Goal: Browse casually

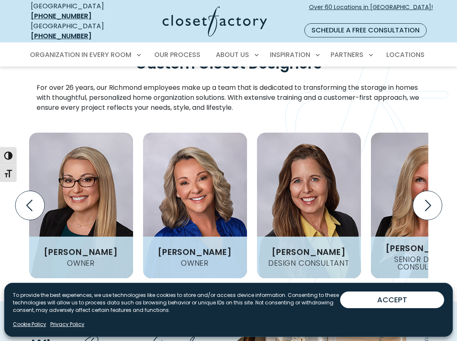
scroll to position [1081, 0]
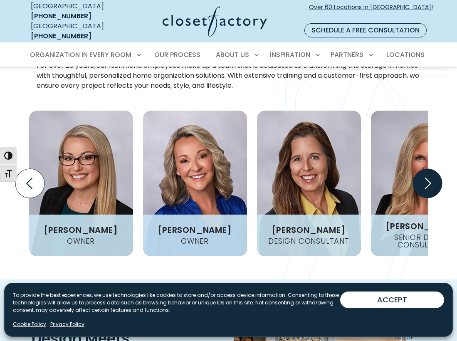
click at [425, 169] on icon "Next slide" at bounding box center [426, 183] width 29 height 29
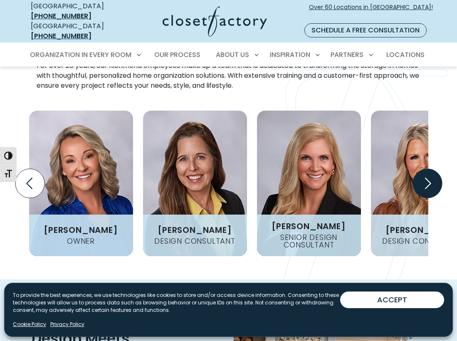
click at [427, 169] on icon "Next slide" at bounding box center [426, 183] width 29 height 29
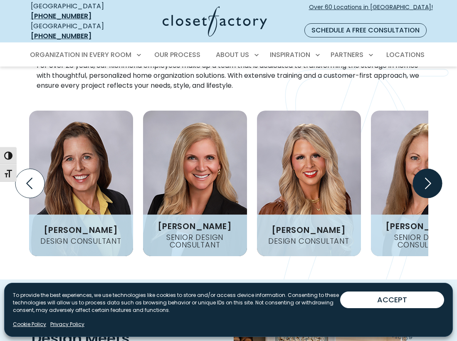
click at [426, 169] on icon "Next slide" at bounding box center [426, 183] width 29 height 29
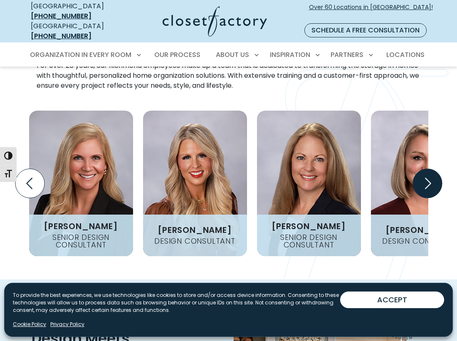
click at [426, 169] on icon "Next slide" at bounding box center [426, 183] width 29 height 29
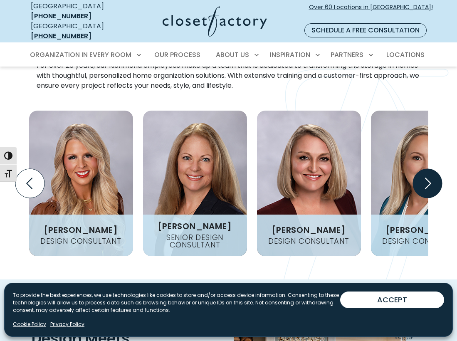
click at [426, 169] on icon "Next slide" at bounding box center [426, 183] width 29 height 29
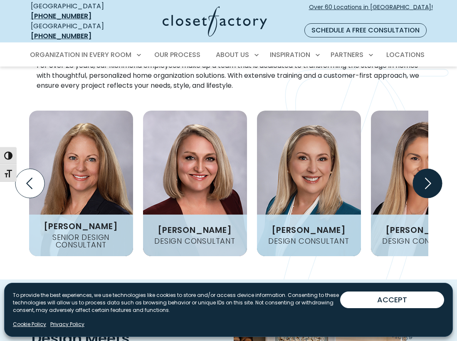
click at [426, 169] on icon "Next slide" at bounding box center [426, 183] width 29 height 29
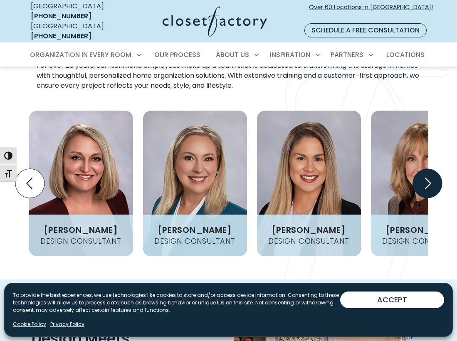
click at [426, 169] on icon "Next slide" at bounding box center [426, 183] width 29 height 29
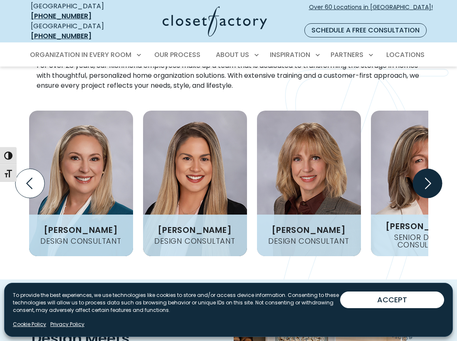
click at [426, 169] on icon "Next slide" at bounding box center [426, 183] width 29 height 29
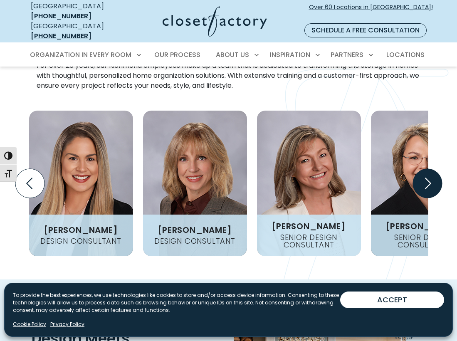
click at [424, 169] on icon "Next slide" at bounding box center [426, 183] width 29 height 29
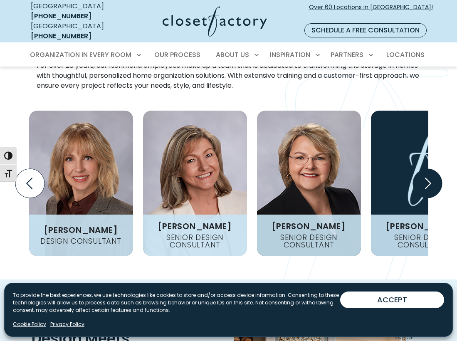
click at [420, 169] on icon "Next slide" at bounding box center [426, 183] width 29 height 29
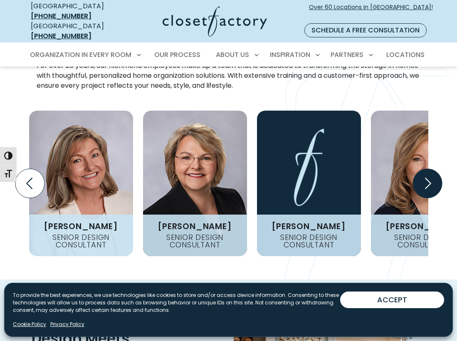
click at [424, 169] on icon "Next slide" at bounding box center [426, 183] width 29 height 29
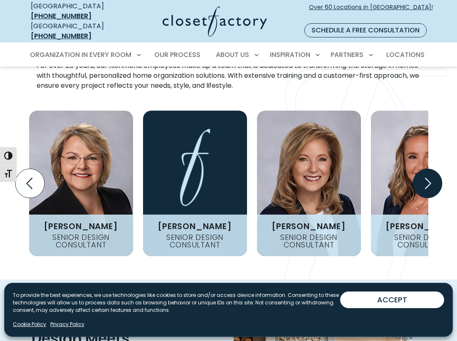
click at [424, 169] on icon "Next slide" at bounding box center [426, 183] width 29 height 29
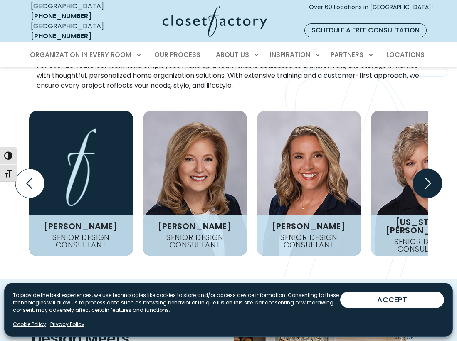
click at [424, 169] on icon "Next slide" at bounding box center [426, 183] width 29 height 29
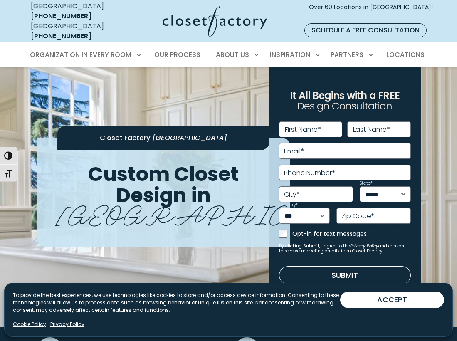
scroll to position [0, 0]
